Goal: Information Seeking & Learning: Find contact information

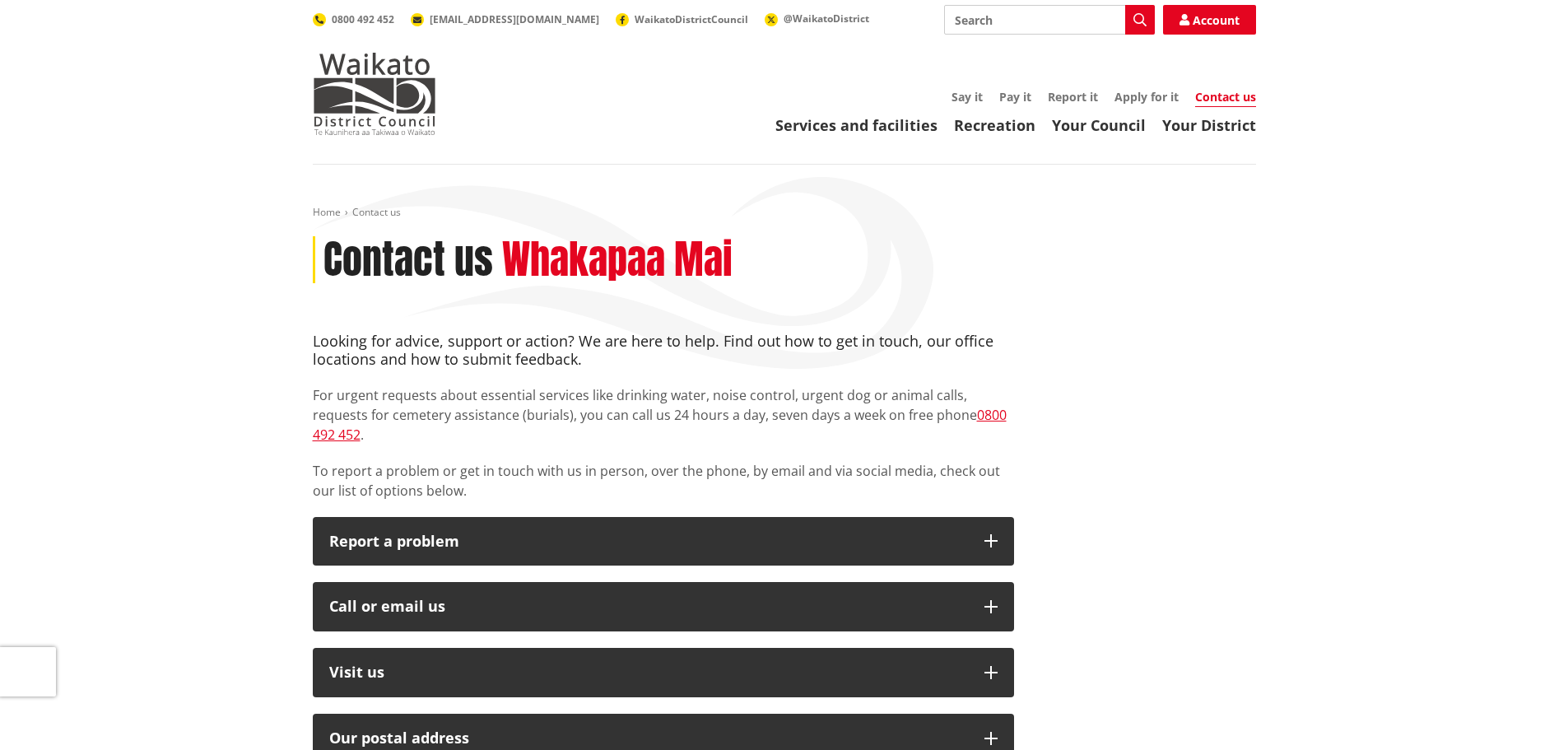
click at [1219, 101] on link "Contact us" at bounding box center [1225, 98] width 61 height 18
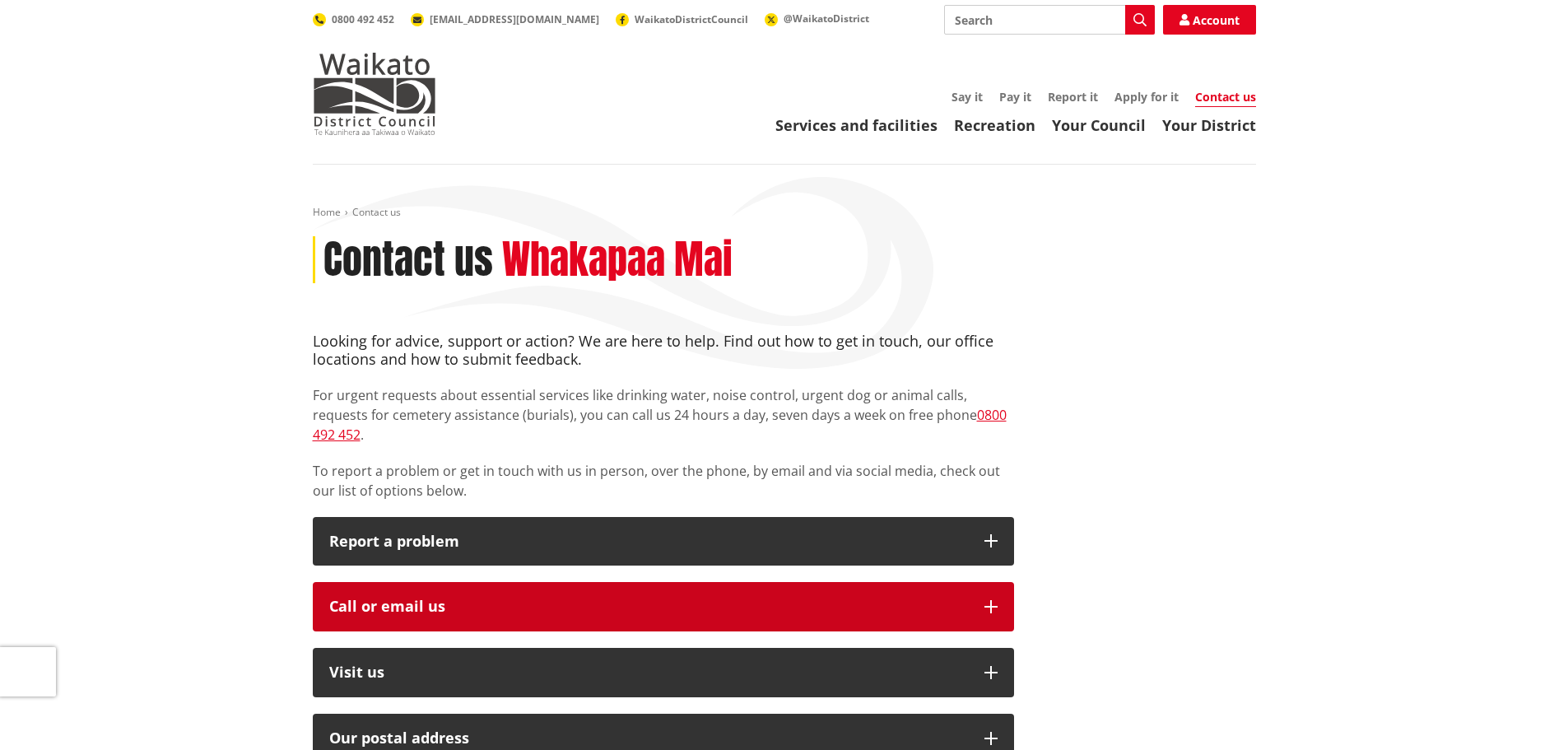
click at [432, 598] on div "Call or email us" at bounding box center [648, 606] width 639 height 17
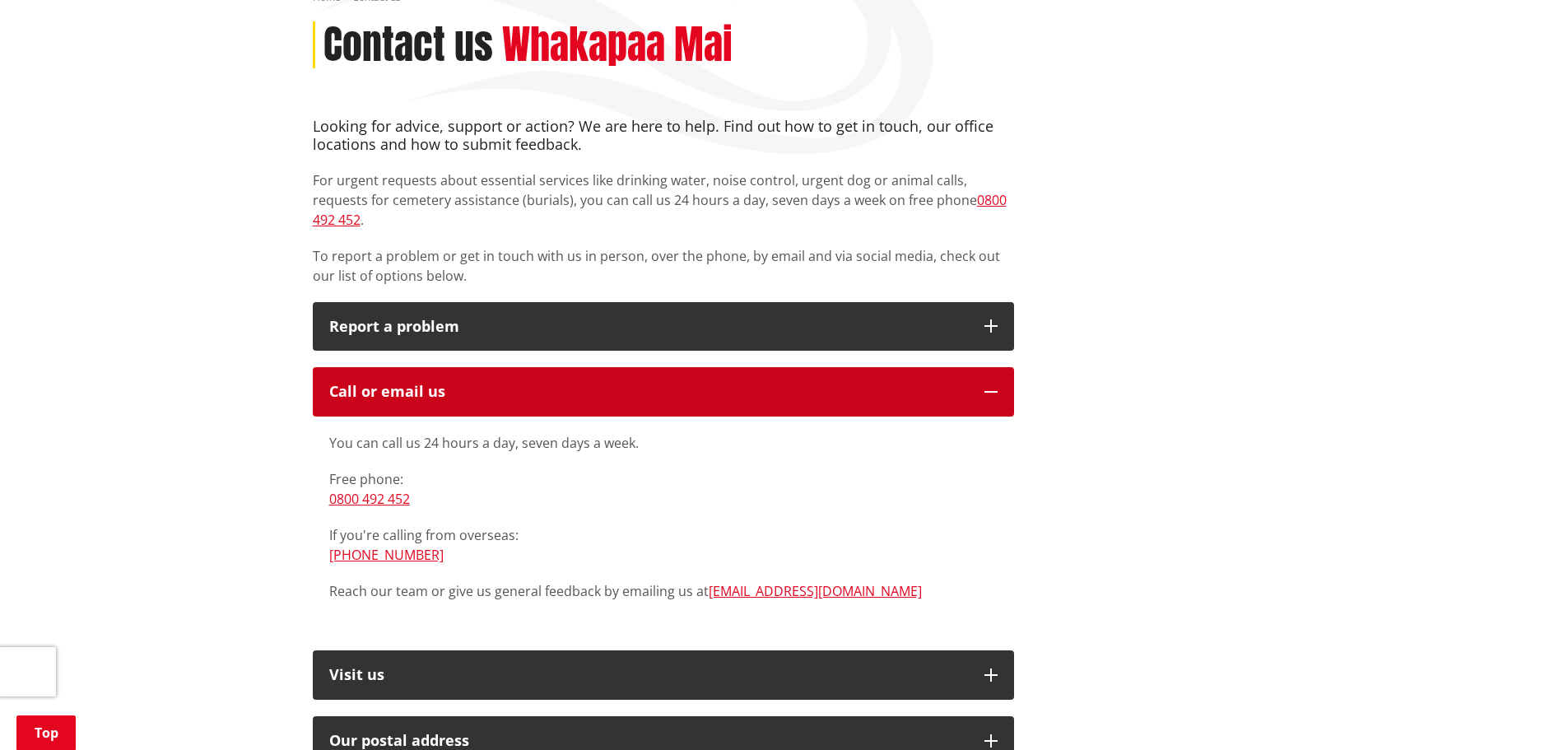
scroll to position [329, 0]
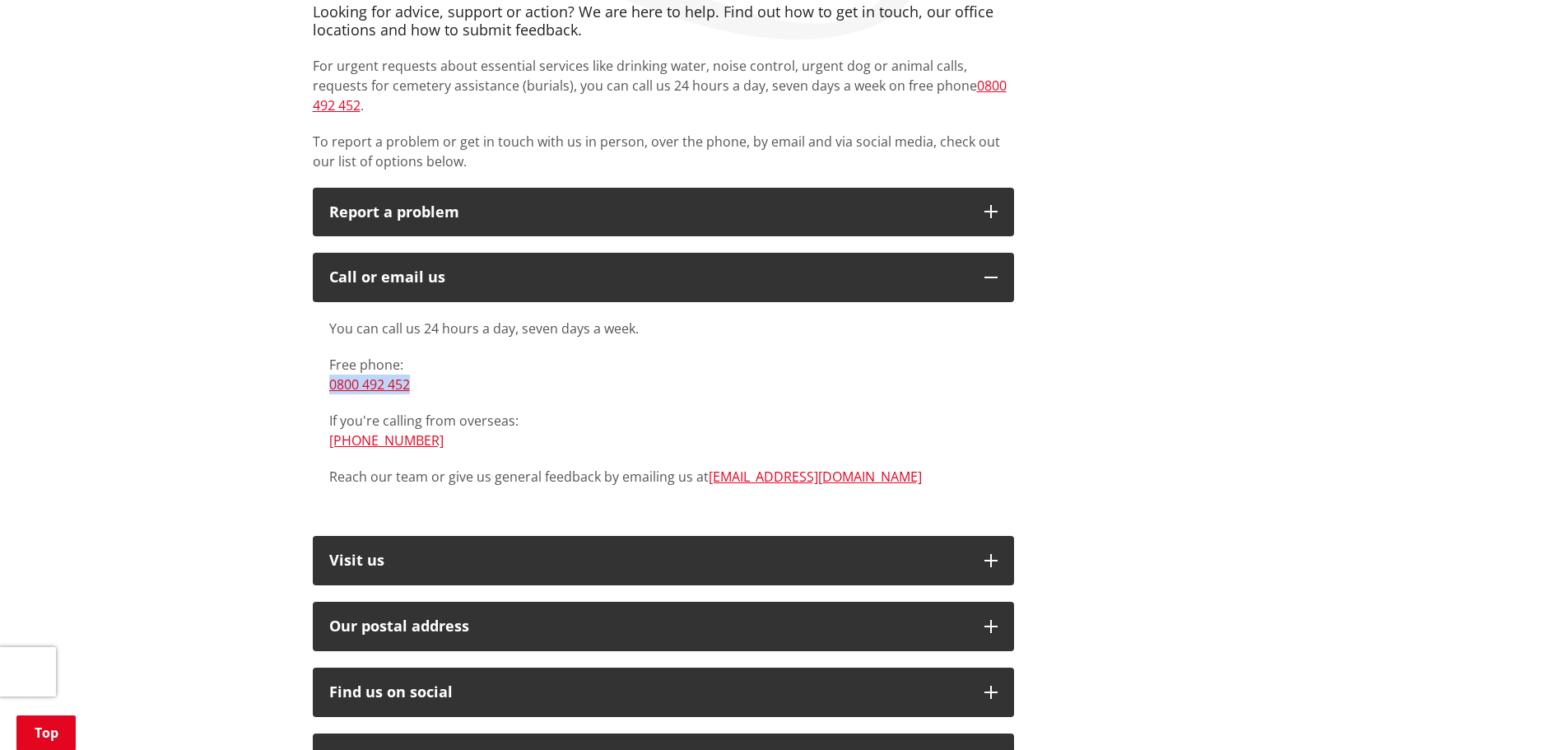
drag, startPoint x: 421, startPoint y: 359, endPoint x: 321, endPoint y: 363, distance: 100.1
click at [321, 363] on div "You can call us 24 hours a day, seven days a week. Free phone: [PHONE_NUMBER] I…" at bounding box center [663, 411] width 701 height 217
copy link "0800 492 452"
